Goal: Find specific page/section: Find specific page/section

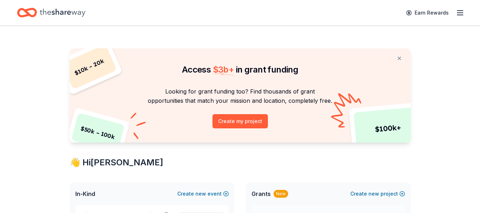
click at [463, 14] on icon "button" at bounding box center [460, 13] width 9 height 9
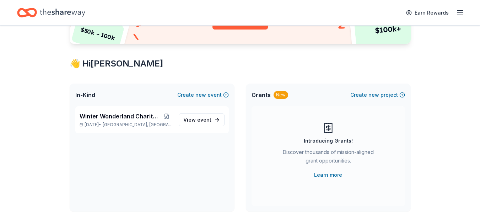
scroll to position [107, 0]
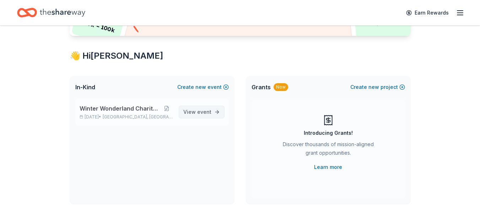
click at [205, 110] on span "event" at bounding box center [204, 112] width 14 height 6
